Goal: Information Seeking & Learning: Learn about a topic

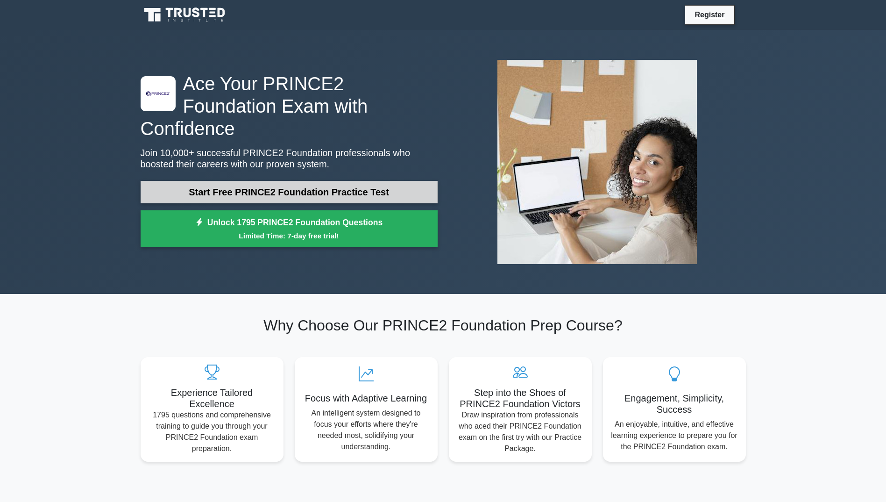
click at [301, 185] on link "Start Free PRINCE2 Foundation Practice Test" at bounding box center [289, 192] width 297 height 22
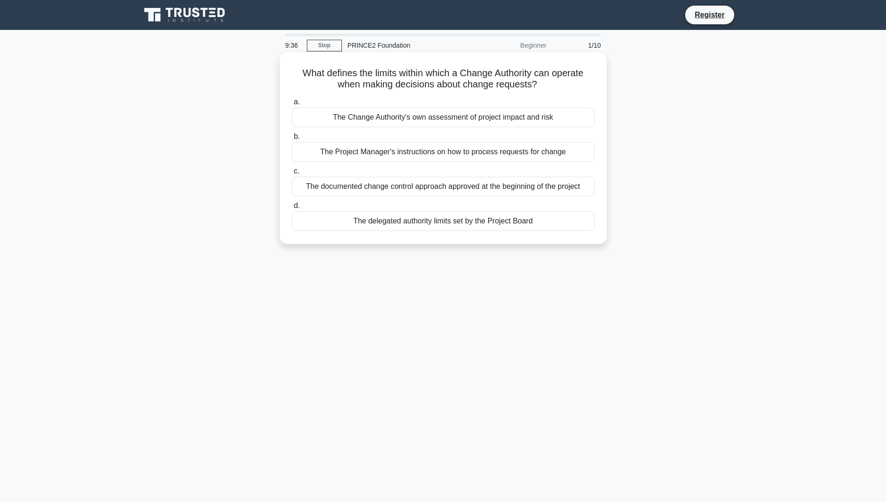
click at [473, 220] on div "The delegated authority limits set by the Project Board" at bounding box center [443, 221] width 303 height 20
click at [292, 209] on input "d. The delegated authority limits set by the Project Board" at bounding box center [292, 206] width 0 height 6
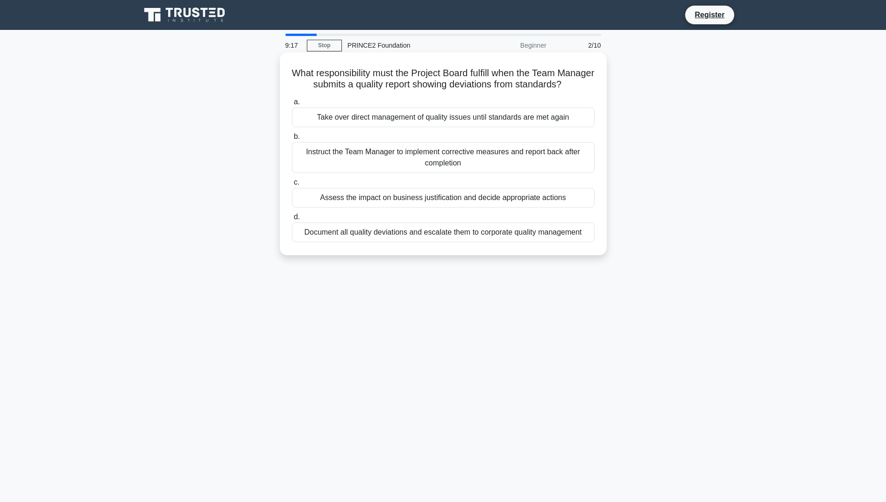
click at [545, 207] on div "Assess the impact on business justification and decide appropriate actions" at bounding box center [443, 198] width 303 height 20
click at [292, 185] on input "c. Assess the impact on business justification and decide appropriate actions" at bounding box center [292, 182] width 0 height 6
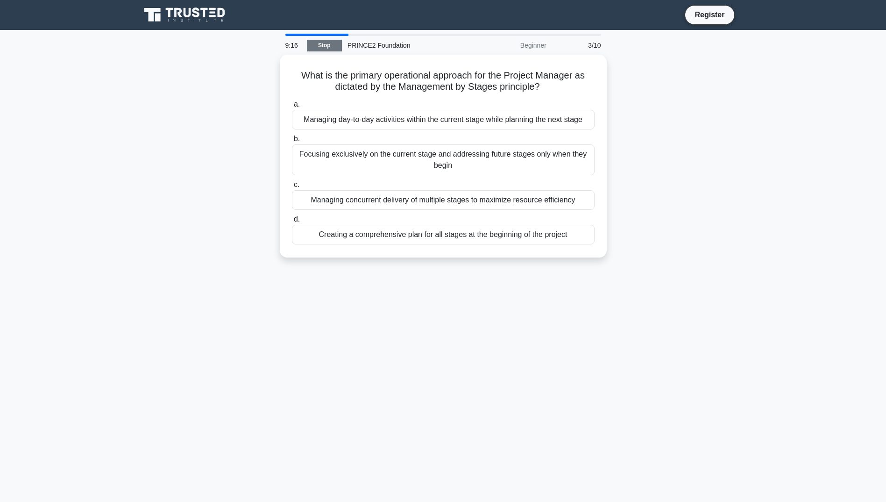
click at [332, 43] on link "Stop" at bounding box center [324, 46] width 35 height 12
